Goal: Information Seeking & Learning: Learn about a topic

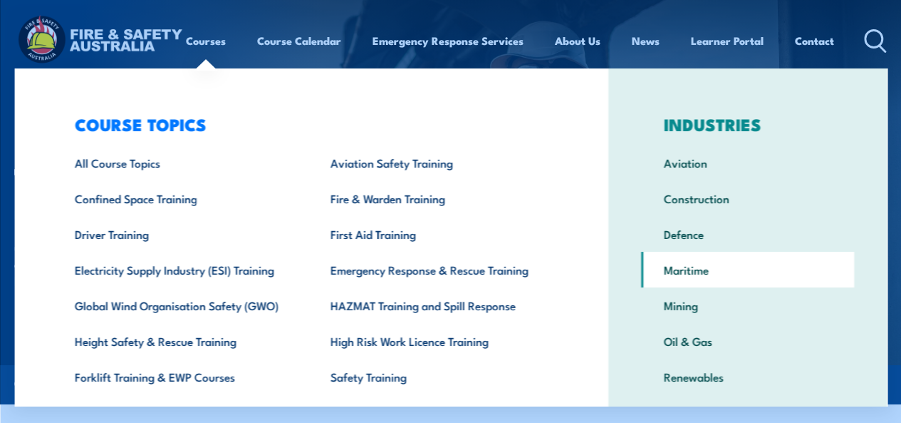
click at [671, 276] on link "Maritime" at bounding box center [747, 270] width 213 height 36
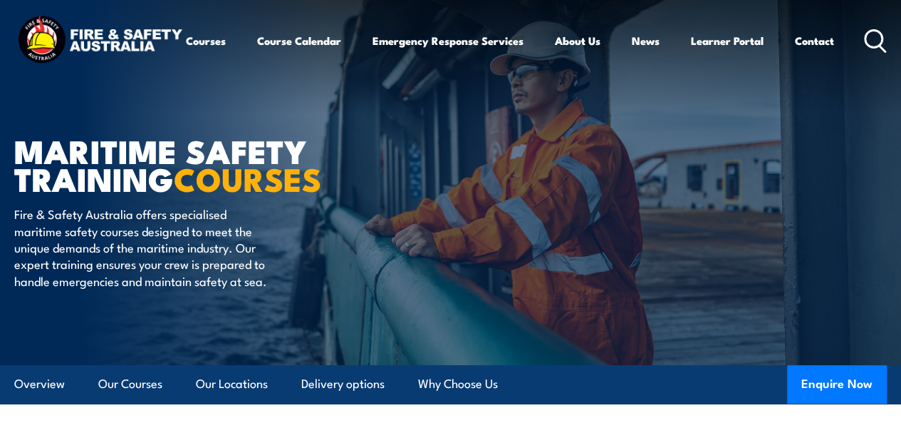
click at [186, 58] on ul "Courses Course Calendar Emergency Response Services Services Overview Emergency…" at bounding box center [510, 41] width 648 height 34
click at [257, 58] on link "Course Calendar" at bounding box center [299, 41] width 84 height 34
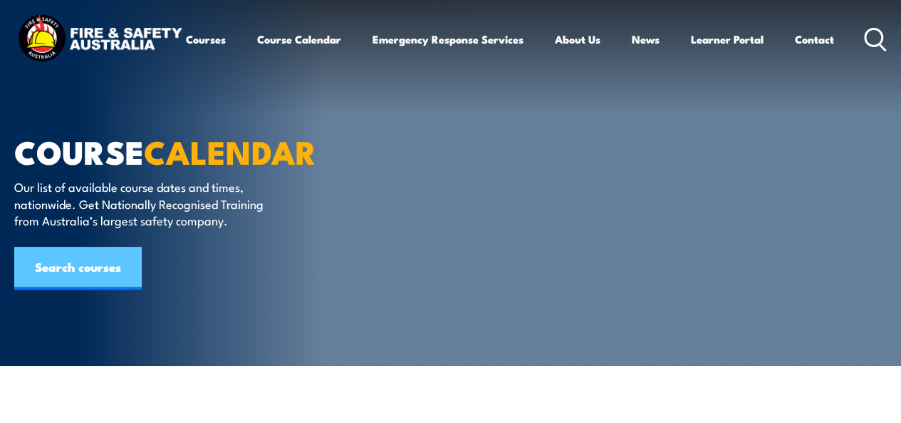
click at [72, 271] on link "Search courses" at bounding box center [78, 268] width 128 height 43
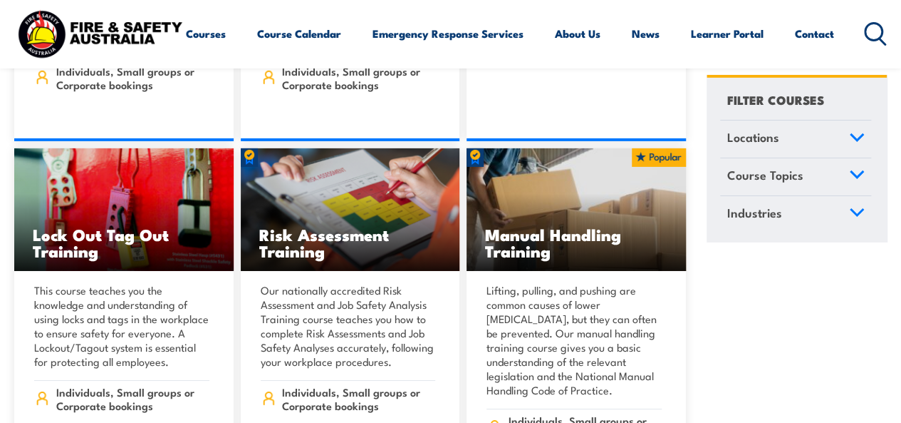
scroll to position [13474, 0]
